Goal: Information Seeking & Learning: Learn about a topic

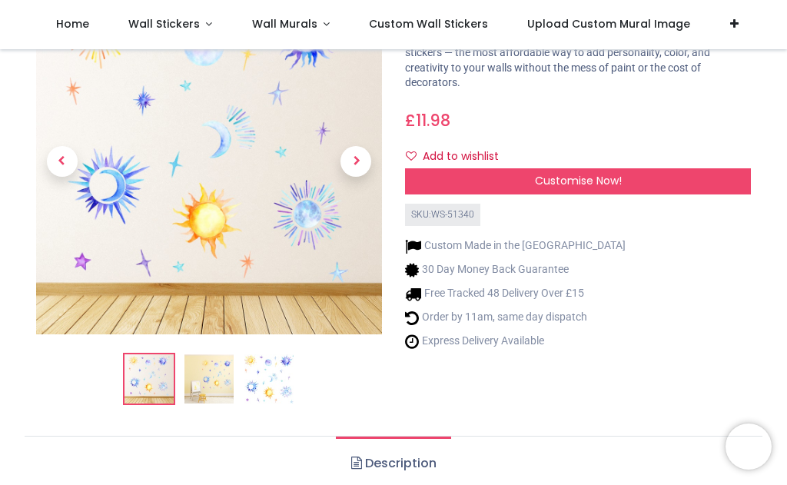
scroll to position [103, 0]
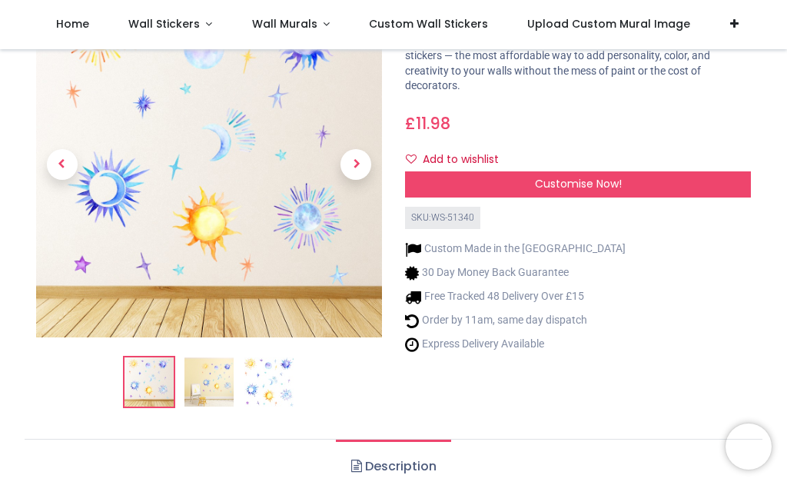
click at [360, 169] on span "Next" at bounding box center [355, 164] width 31 height 31
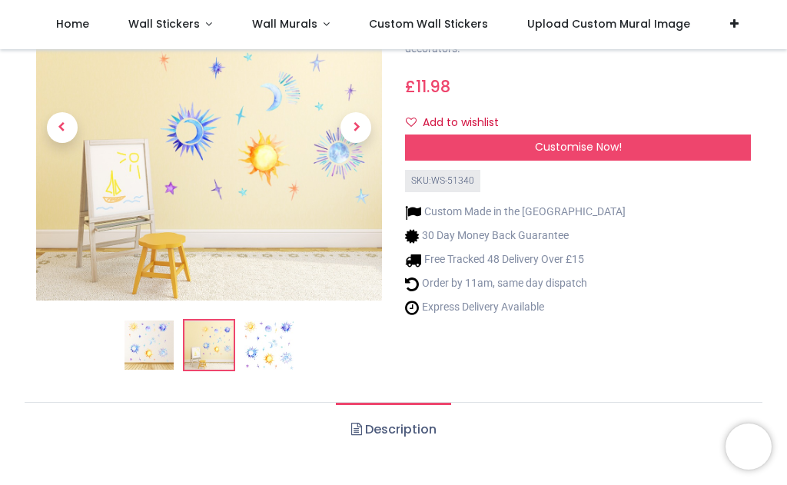
scroll to position [139, 0]
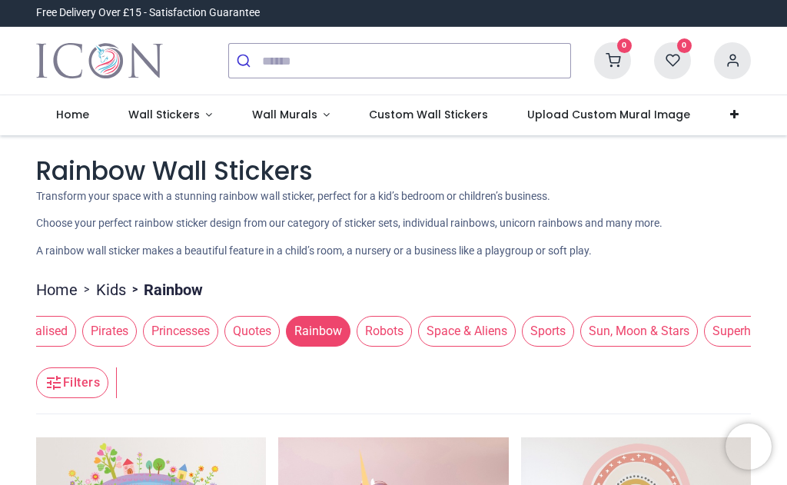
scroll to position [0, 1665]
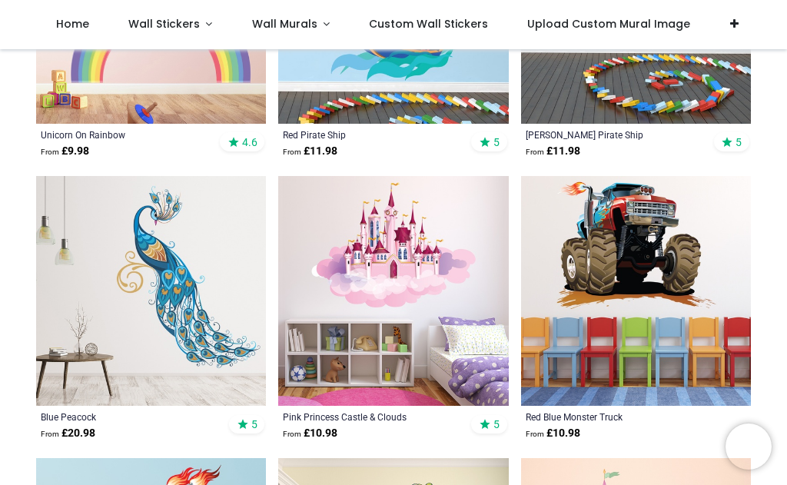
scroll to position [1686, 0]
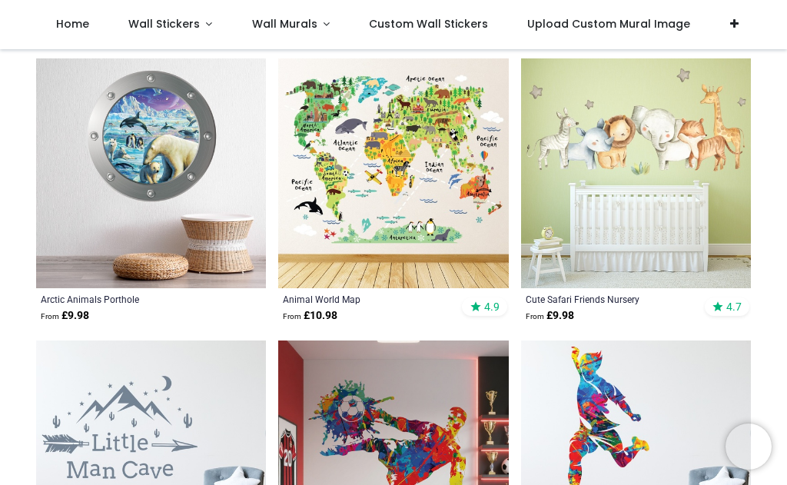
scroll to position [3791, 0]
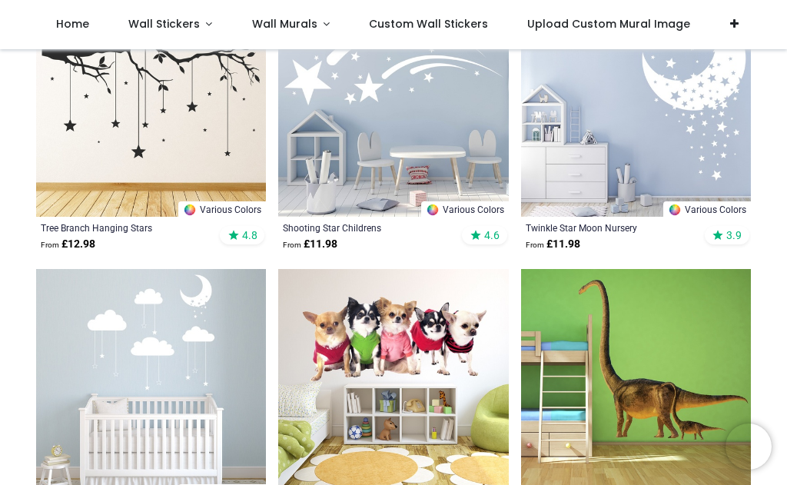
scroll to position [7228, 0]
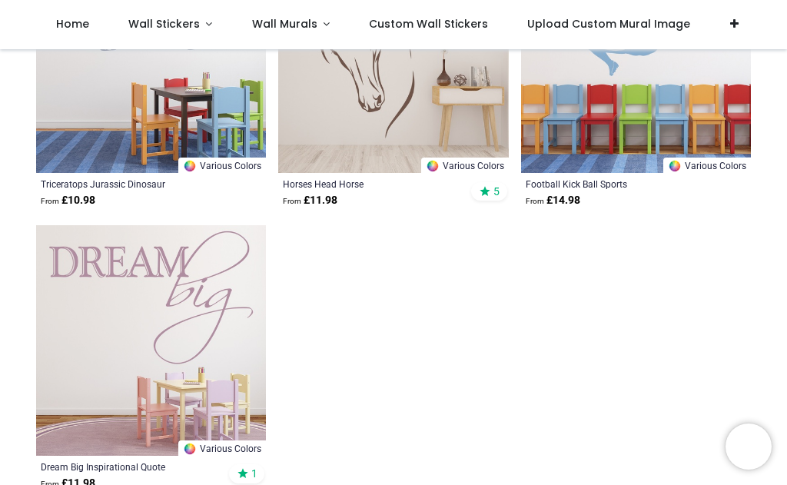
scroll to position [10693, 0]
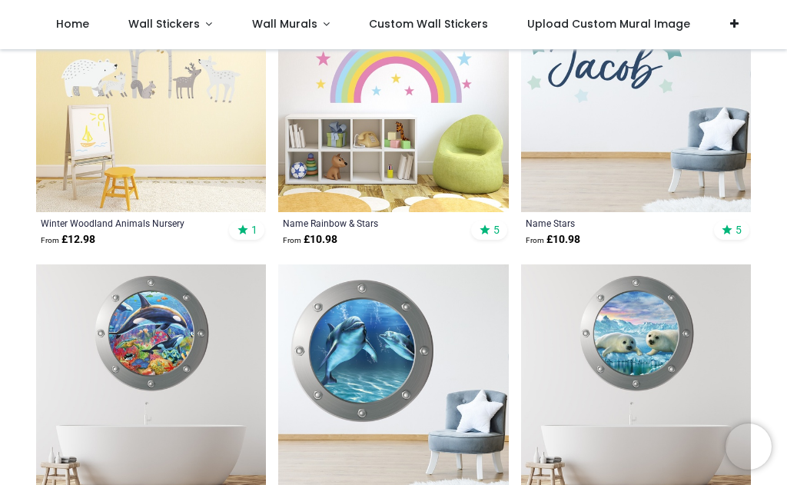
scroll to position [12593, 0]
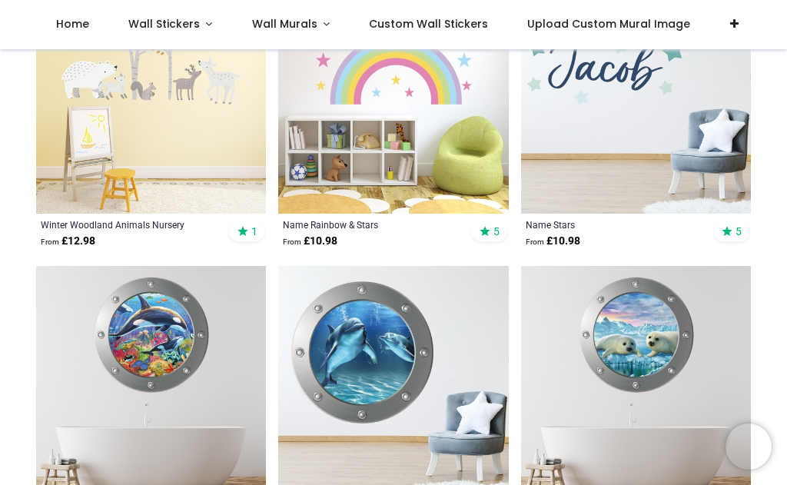
click at [200, 25] on link "Wall Stickers" at bounding box center [170, 24] width 124 height 49
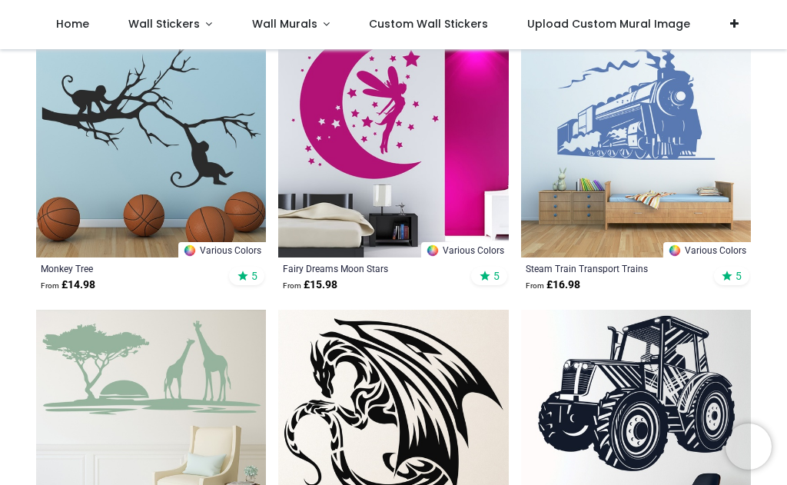
scroll to position [9725, 0]
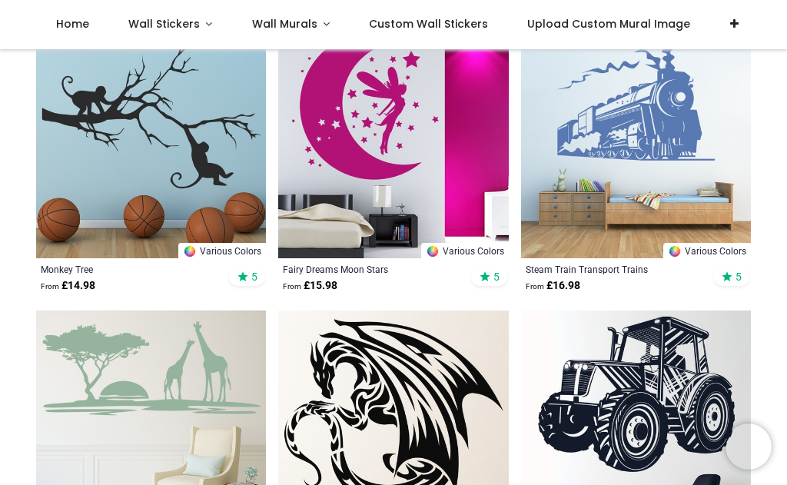
click at [178, 27] on span "Wall Stickers" at bounding box center [163, 23] width 71 height 15
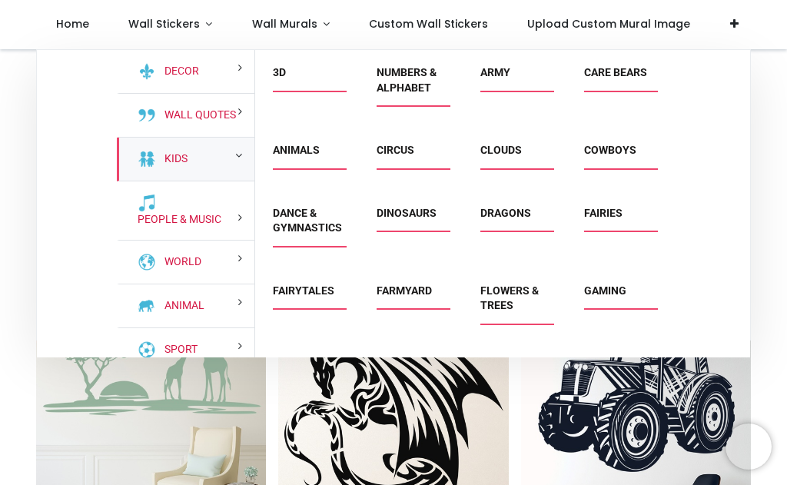
click at [225, 172] on div "Kids" at bounding box center [186, 160] width 138 height 44
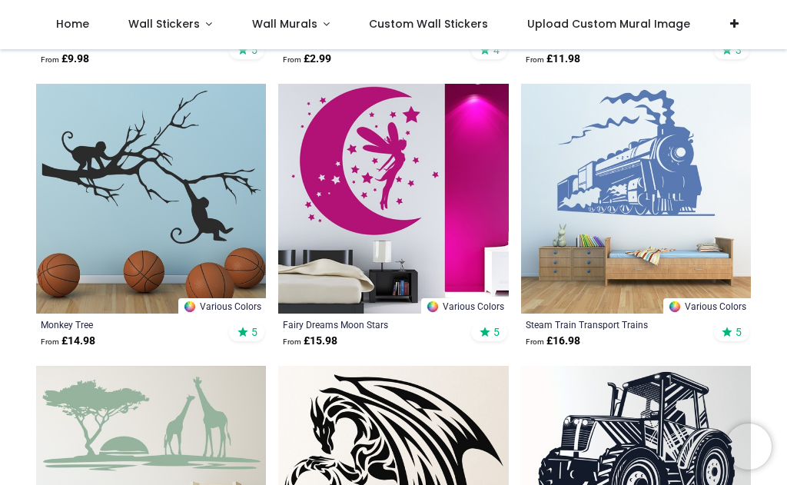
scroll to position [9668, 0]
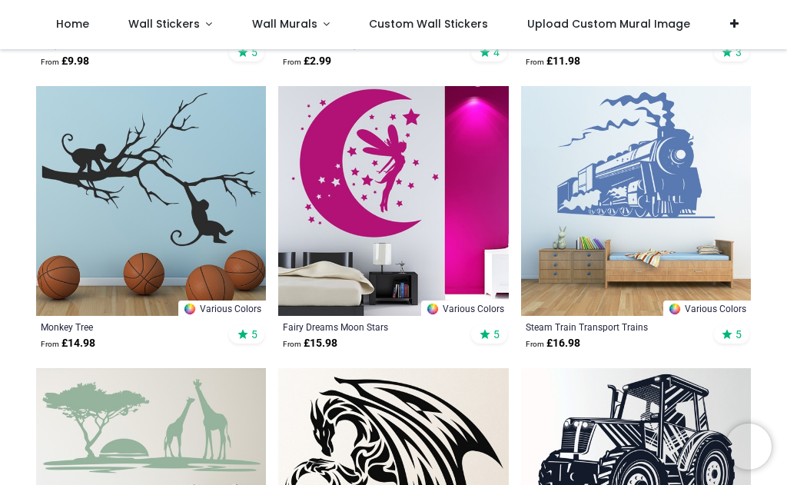
click at [197, 25] on span "Wall Stickers" at bounding box center [165, 23] width 75 height 15
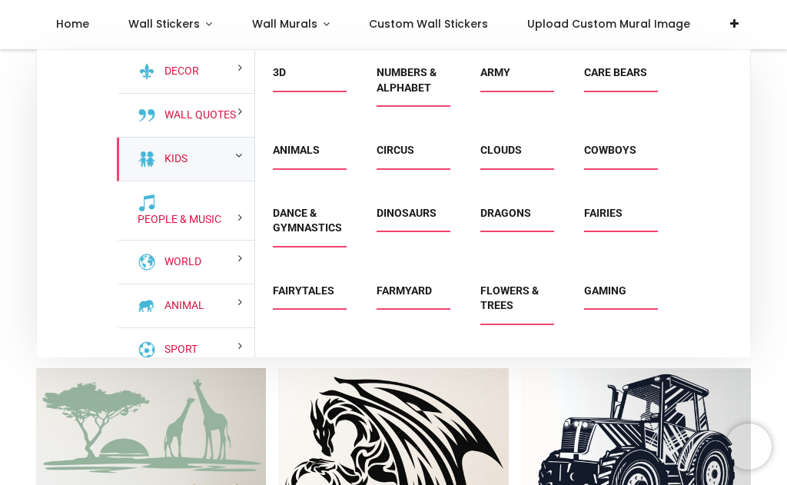
scroll to position [0, 0]
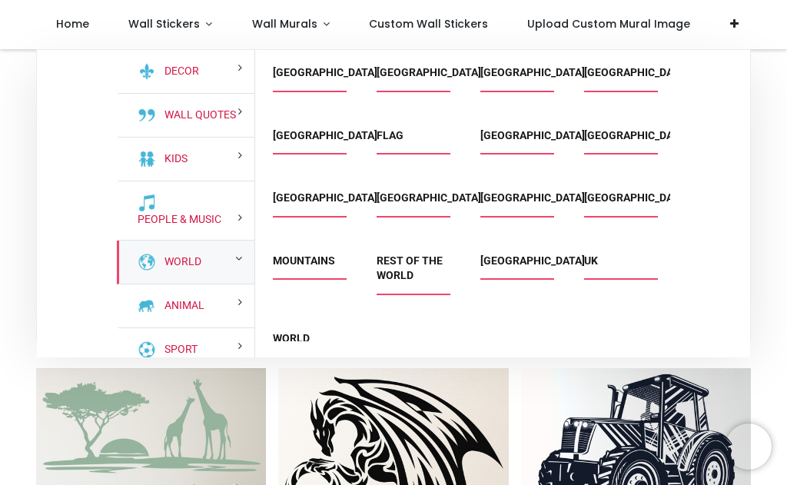
click at [298, 343] on link "World Maps" at bounding box center [291, 346] width 37 height 28
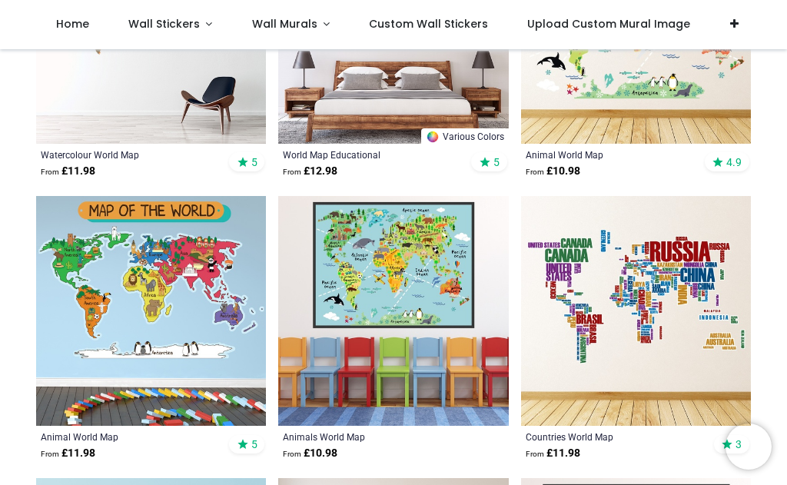
scroll to position [475, 0]
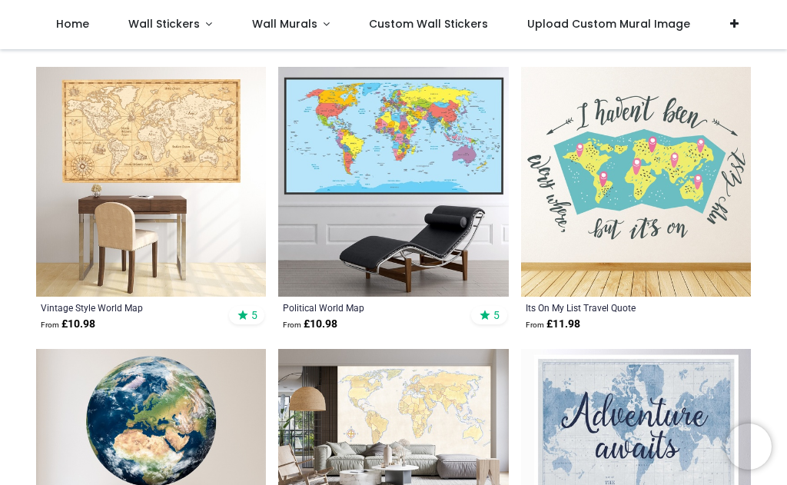
scroll to position [1740, 0]
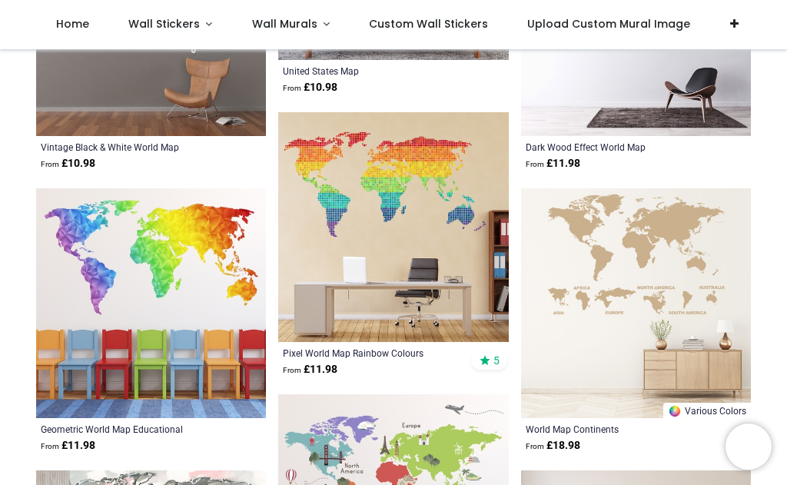
scroll to position [4156, 0]
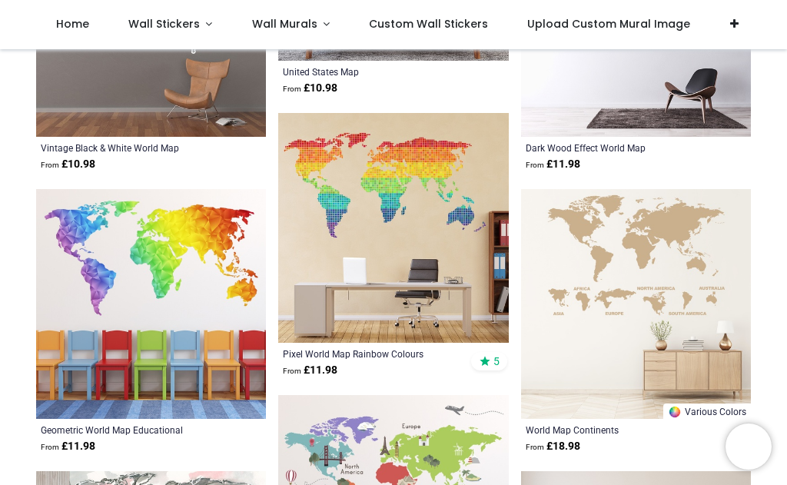
click at [197, 29] on span "Wall Stickers" at bounding box center [165, 23] width 75 height 15
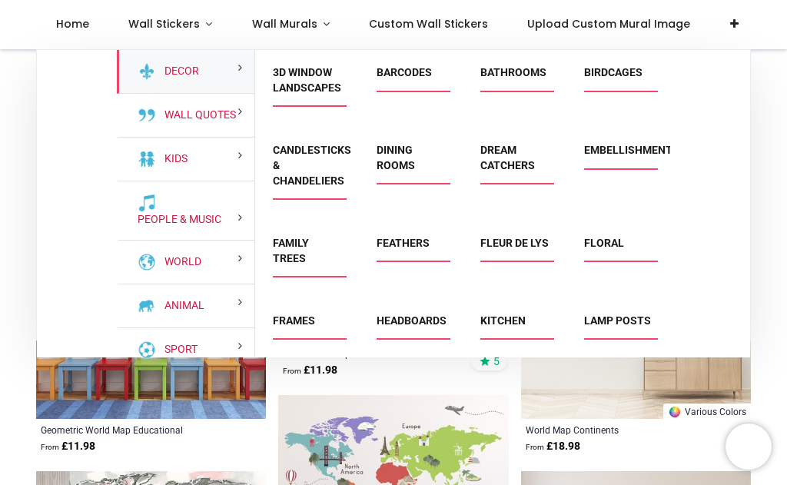
click at [295, 264] on link "Family Trees" at bounding box center [291, 251] width 36 height 28
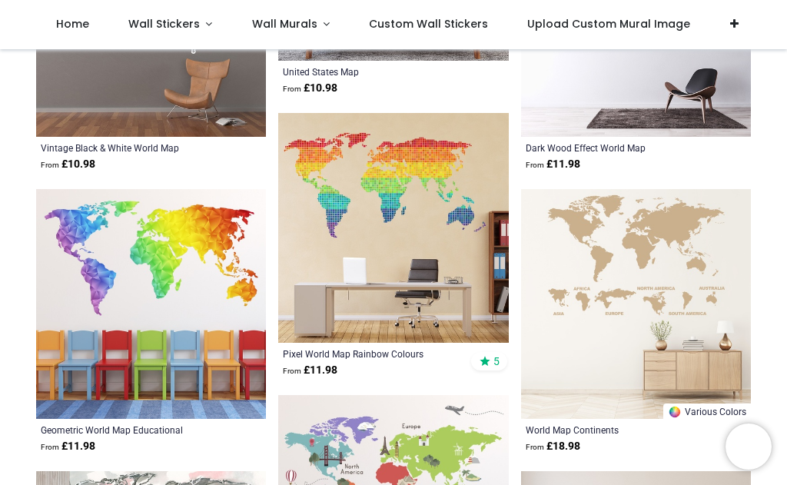
click at [169, 28] on span "Wall Stickers" at bounding box center [163, 23] width 71 height 15
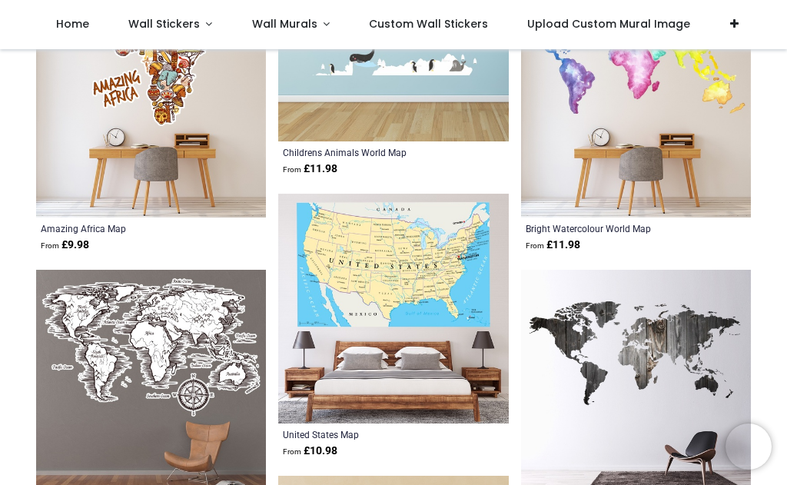
scroll to position [3792, 0]
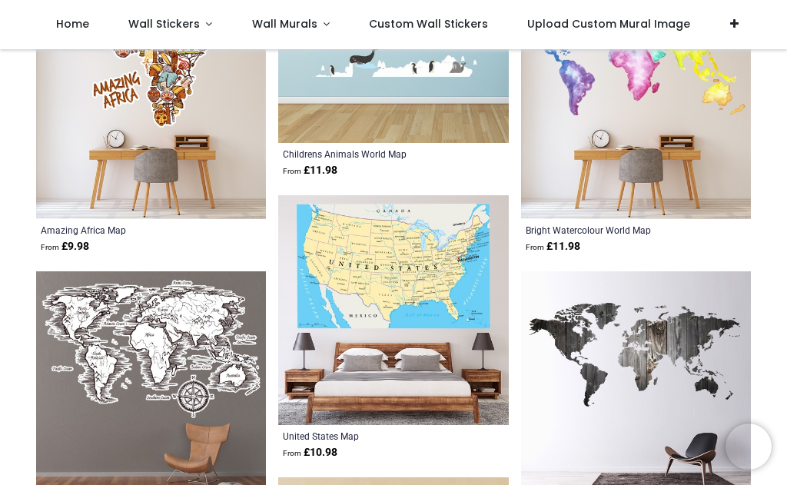
click at [204, 23] on link "Wall Stickers" at bounding box center [170, 24] width 124 height 49
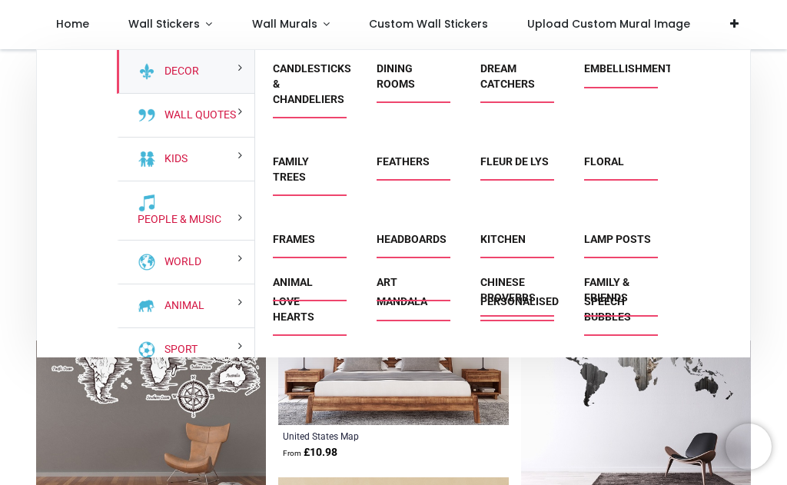
scroll to position [81, 0]
click at [219, 181] on div "Kids" at bounding box center [186, 160] width 138 height 44
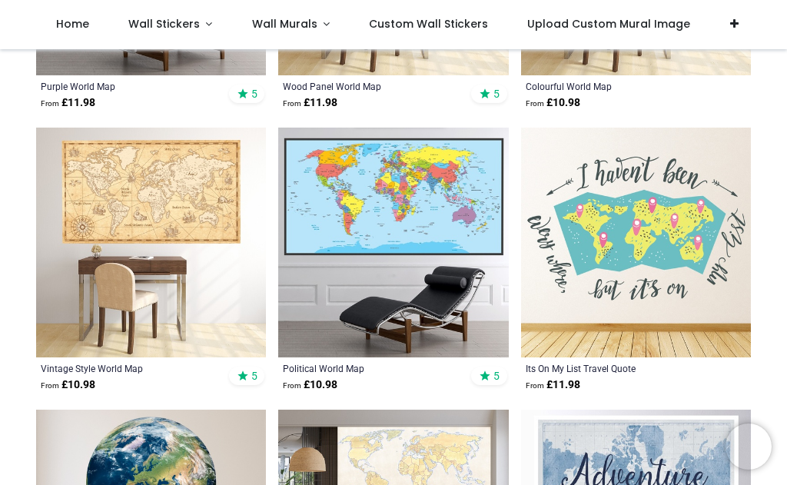
scroll to position [1674, 0]
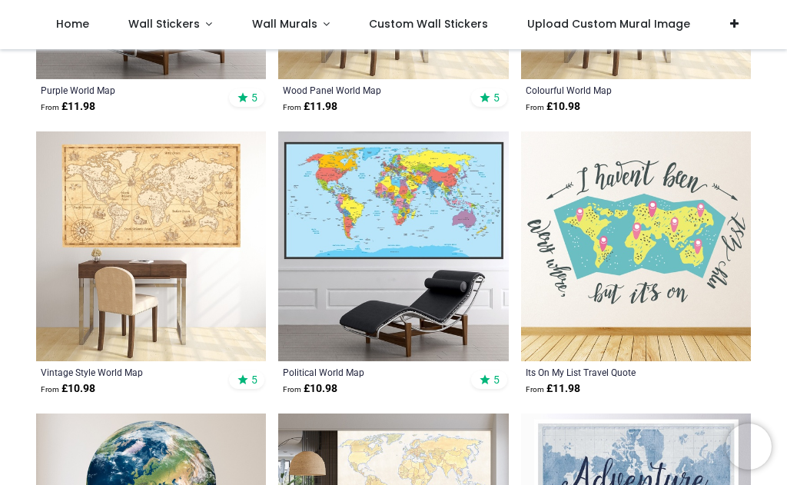
click at [405, 270] on img at bounding box center [393, 246] width 230 height 230
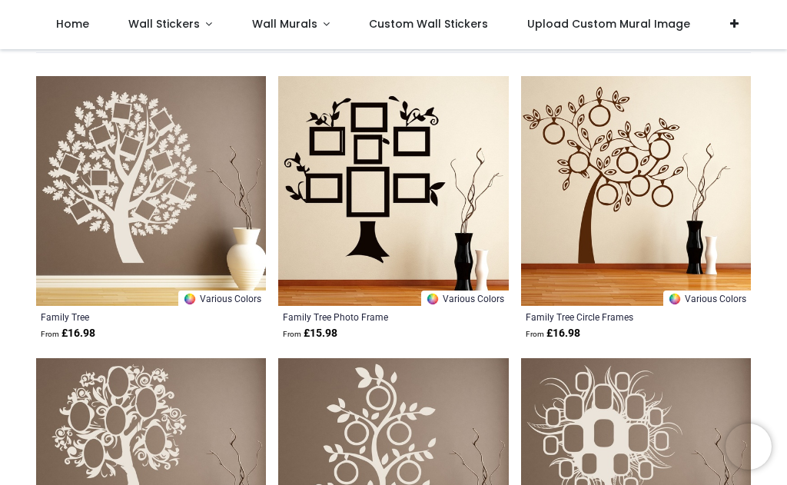
scroll to position [265, 0]
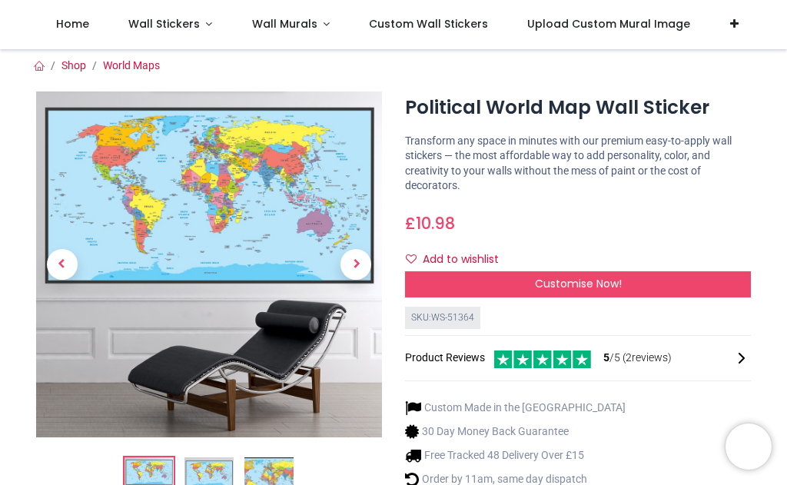
scroll to position [2, 0]
